Goal: Find specific page/section: Find specific page/section

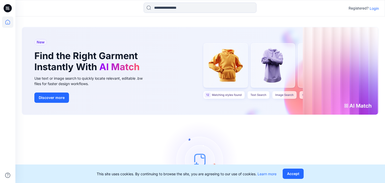
click at [376, 8] on p "Login" at bounding box center [374, 8] width 9 height 5
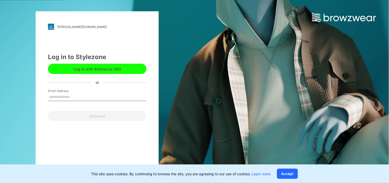
type input "**********"
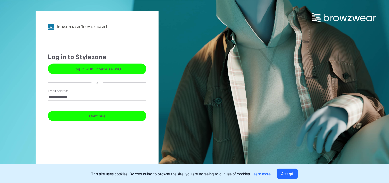
click at [97, 114] on button "Continue" at bounding box center [97, 116] width 99 height 10
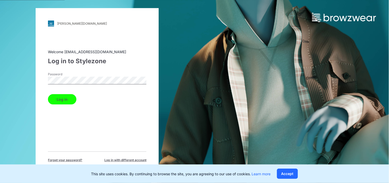
click at [62, 100] on button "Log in" at bounding box center [62, 99] width 28 height 10
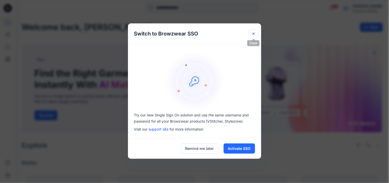
click at [253, 35] on icon "Close" at bounding box center [254, 34] width 4 height 4
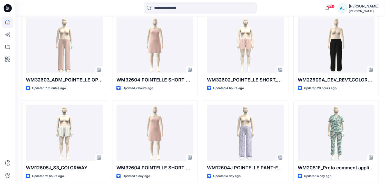
scroll to position [171, 0]
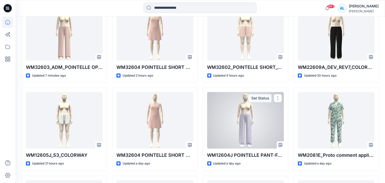
click at [252, 113] on div at bounding box center [245, 120] width 77 height 56
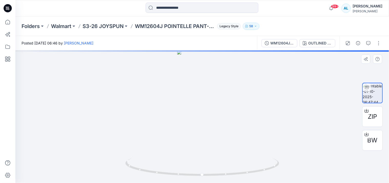
click at [208, 127] on div at bounding box center [202, 116] width 374 height 132
click at [208, 126] on div at bounding box center [202, 116] width 374 height 132
click at [221, 91] on div at bounding box center [202, 116] width 374 height 132
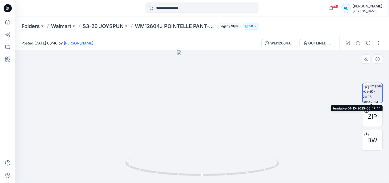
click at [371, 92] on img at bounding box center [372, 92] width 19 height 19
click at [207, 105] on div at bounding box center [202, 116] width 374 height 132
click at [359, 68] on div at bounding box center [202, 116] width 374 height 132
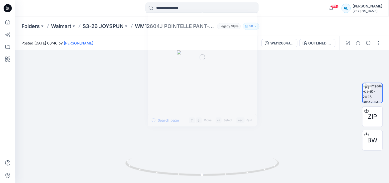
click at [202, 8] on input at bounding box center [202, 8] width 113 height 10
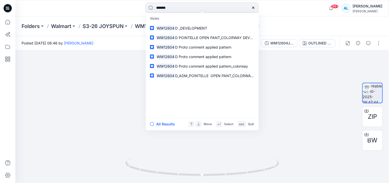
type input "********"
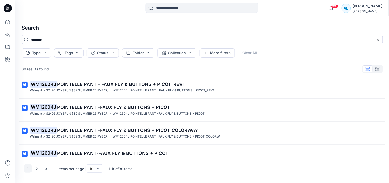
scroll to position [152, 0]
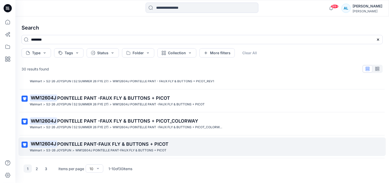
click at [122, 148] on p "WM12604J POINTELLE PANT-FAUX FLY & BUTTONS + PICOT" at bounding box center [120, 150] width 91 height 5
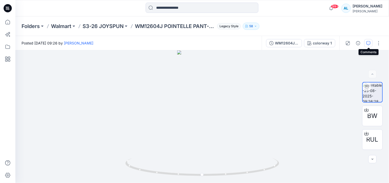
click at [367, 41] on icon "button" at bounding box center [369, 43] width 4 height 4
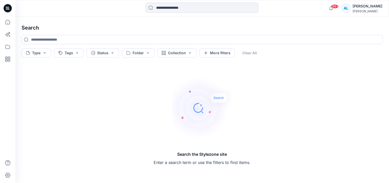
click at [304, 89] on div "Search the Stylezone site Enter a search term or use the filters to find items." at bounding box center [202, 121] width 370 height 115
click at [200, 9] on input at bounding box center [202, 8] width 113 height 10
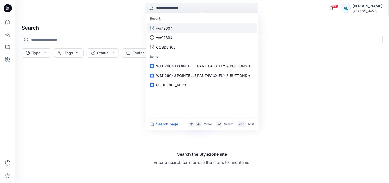
click at [176, 25] on link "wm12604j" at bounding box center [202, 27] width 111 height 9
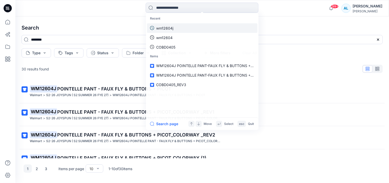
type input "********"
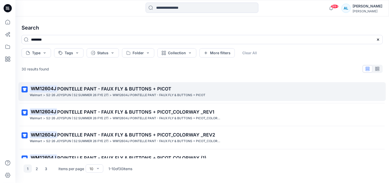
click at [134, 93] on p "WM12604J POINTELLE PANT - FAUX FLY & BUTTONS + PICOT" at bounding box center [159, 94] width 93 height 5
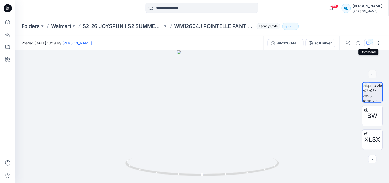
click at [368, 42] on icon "button" at bounding box center [369, 43] width 4 height 4
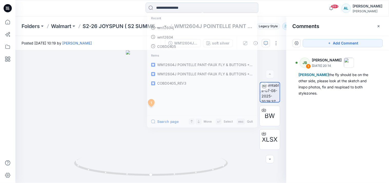
click at [209, 8] on input at bounding box center [202, 8] width 113 height 10
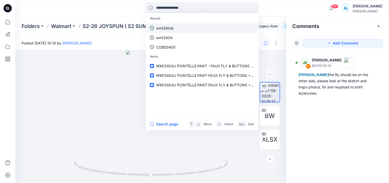
click at [167, 28] on p "wm12604j" at bounding box center [164, 27] width 17 height 5
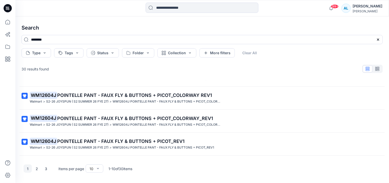
scroll to position [114, 0]
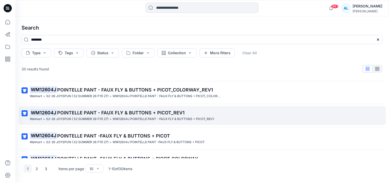
click at [140, 114] on span "POINTELLE PANT - FAUX FLY & BUTTONS + PICOT_REV1" at bounding box center [121, 112] width 128 height 5
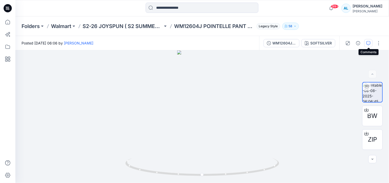
click at [367, 41] on icon "button" at bounding box center [369, 43] width 4 height 4
